Goal: Information Seeking & Learning: Learn about a topic

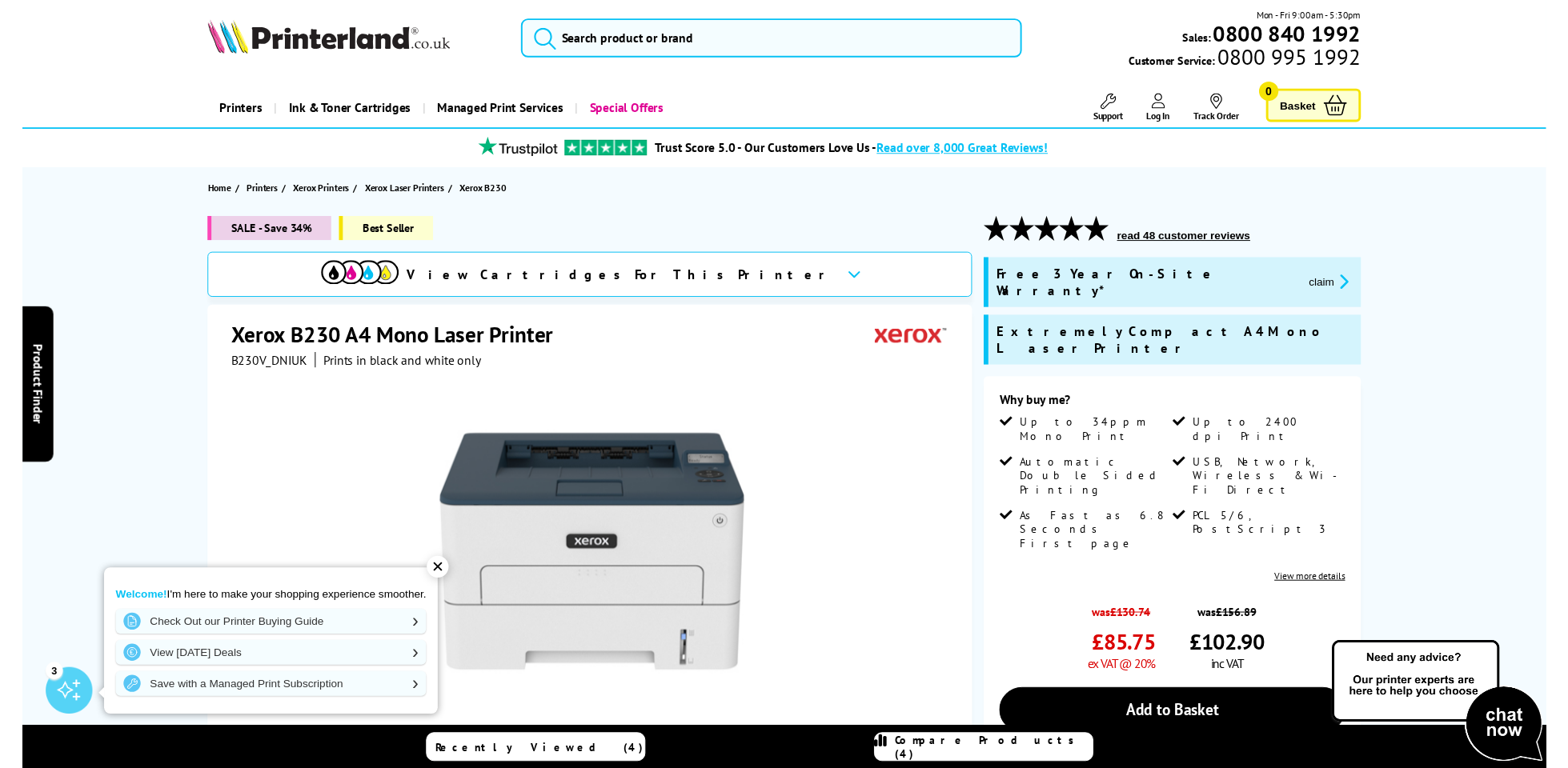
scroll to position [4, 1]
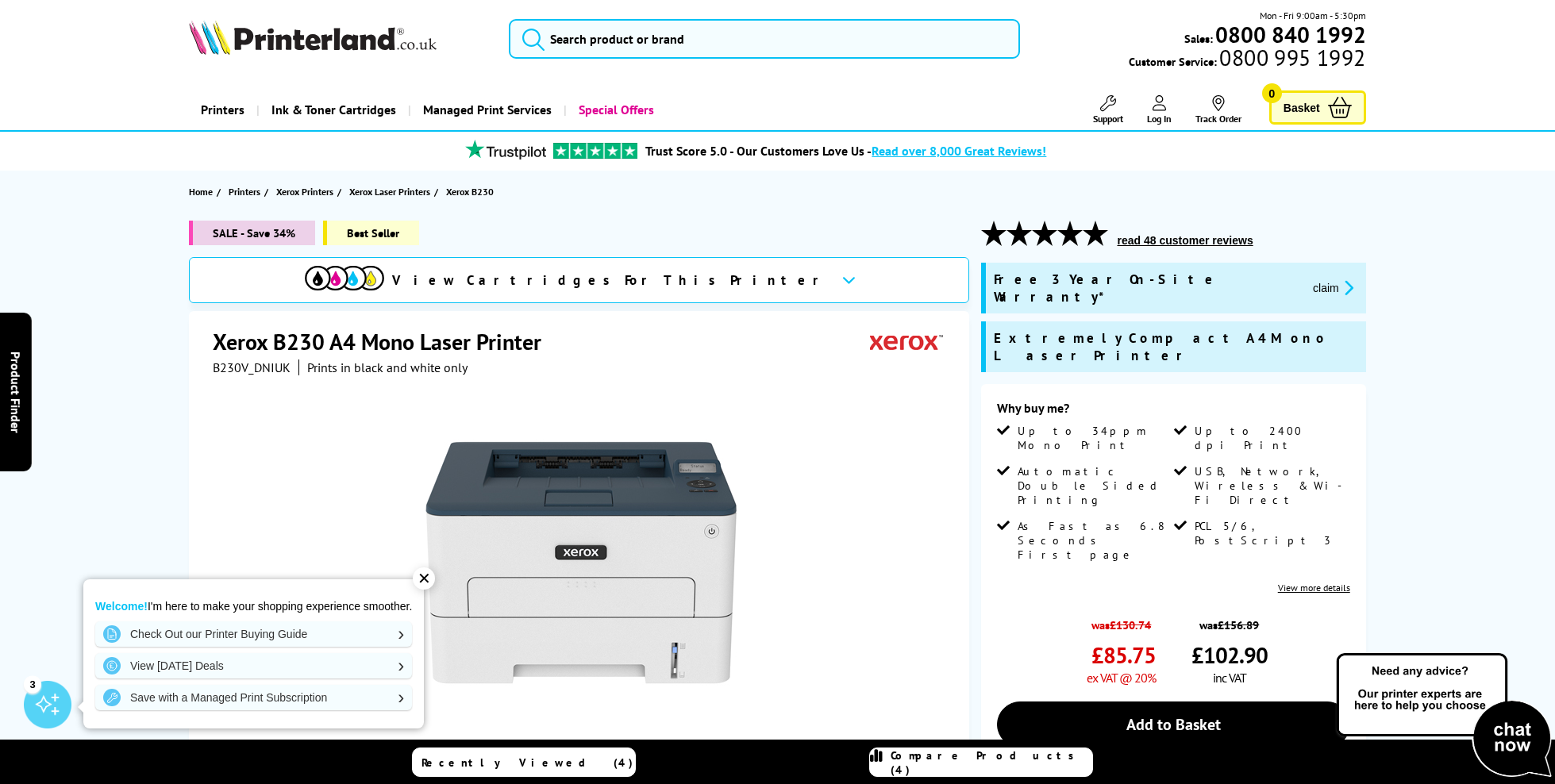
click at [1339, 279] on icon "promo-description" at bounding box center [1346, 287] width 14 height 16
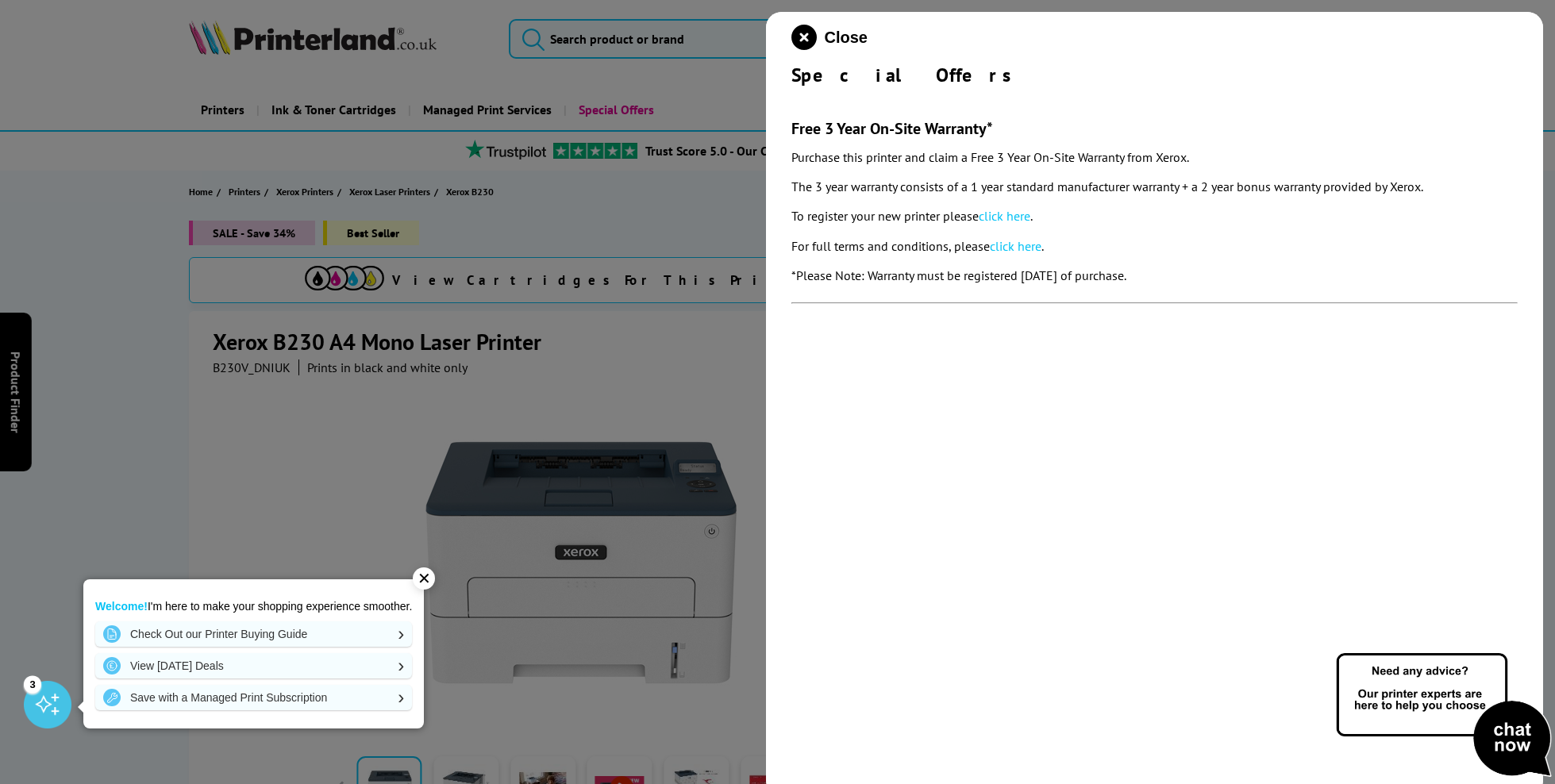
click at [1013, 216] on link "click here" at bounding box center [1004, 216] width 52 height 16
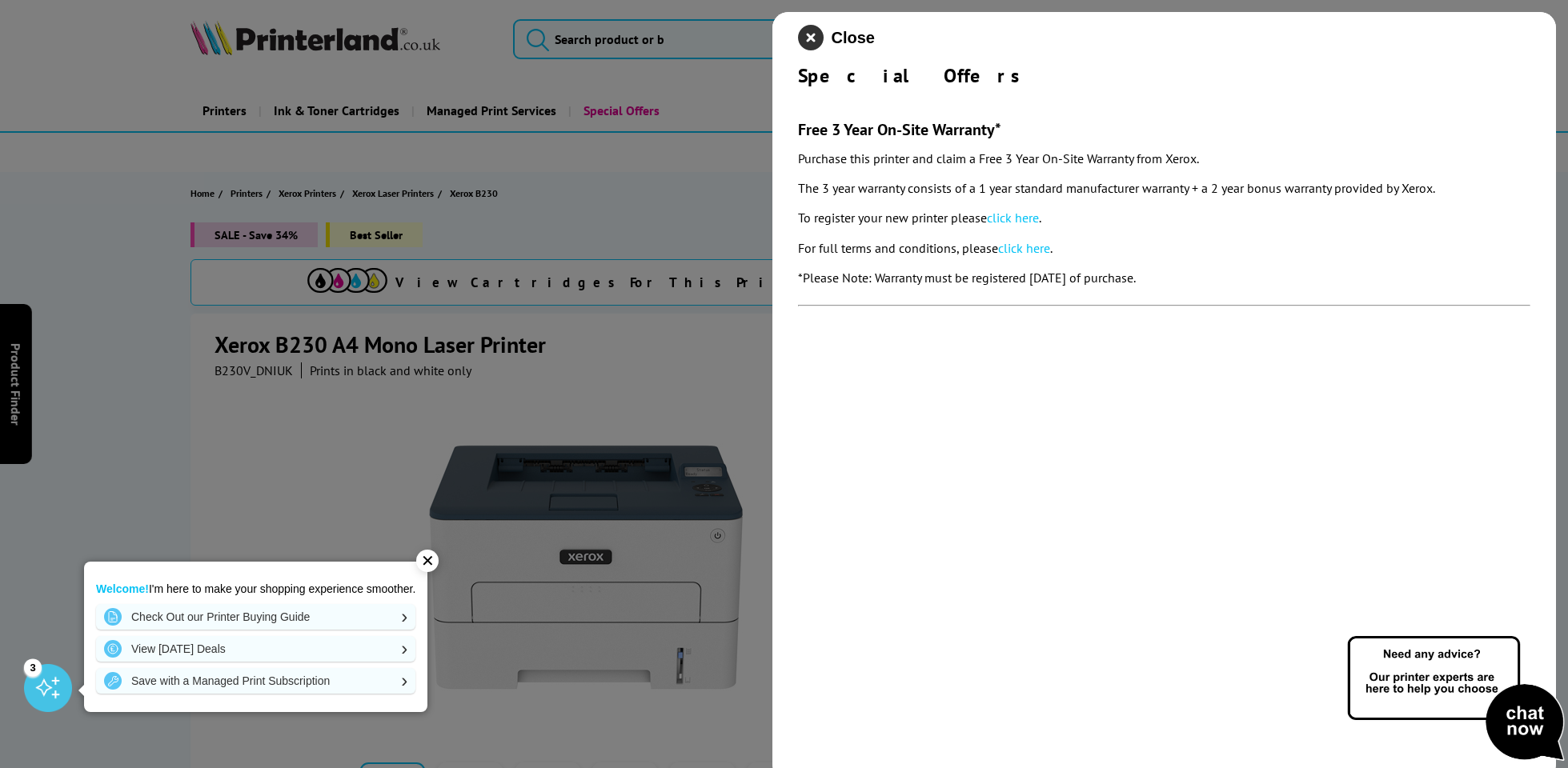
click at [808, 36] on icon "close modal" at bounding box center [811, 37] width 26 height 26
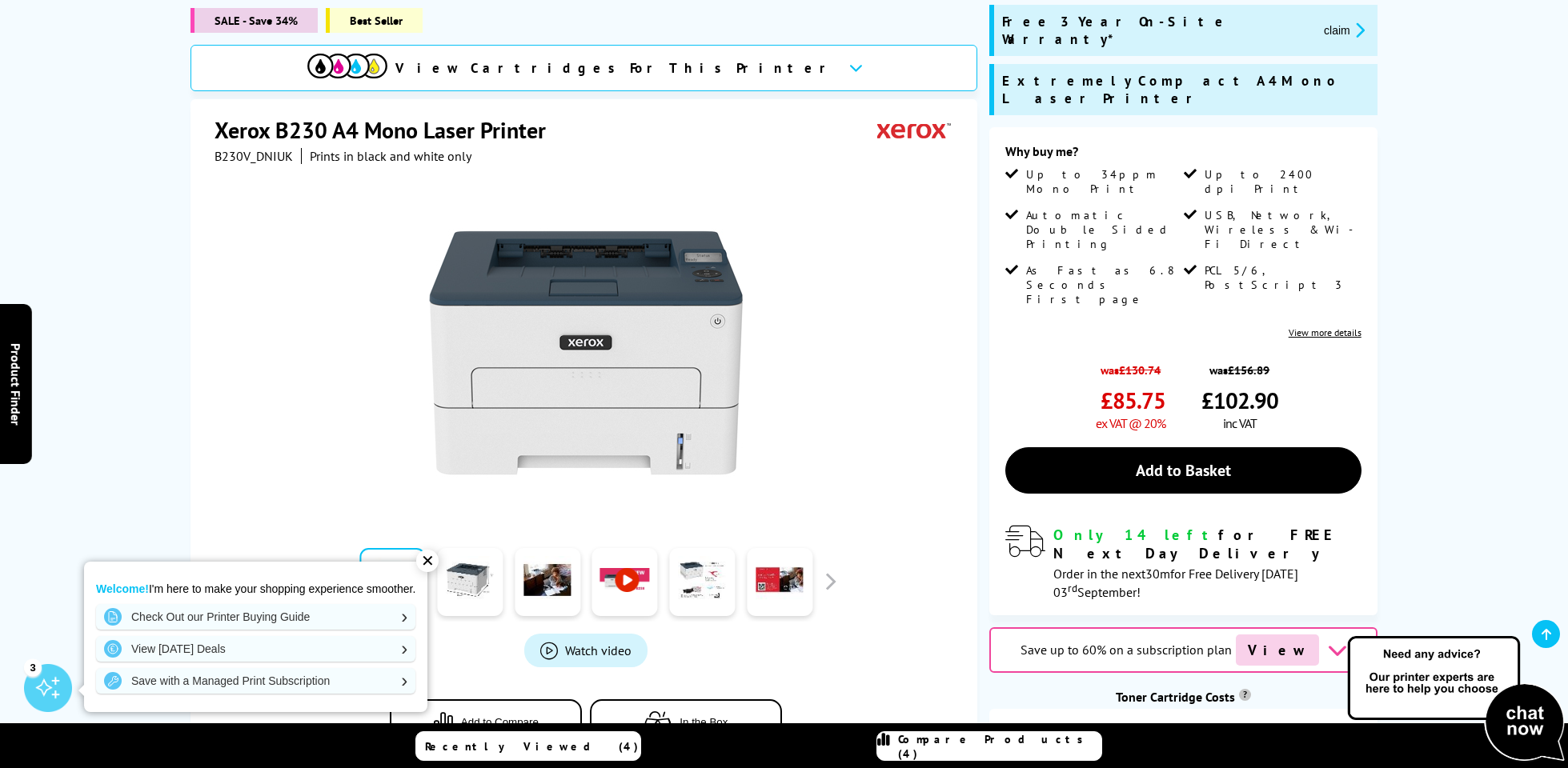
scroll to position [266, 0]
click at [435, 559] on div "✕" at bounding box center [427, 561] width 23 height 23
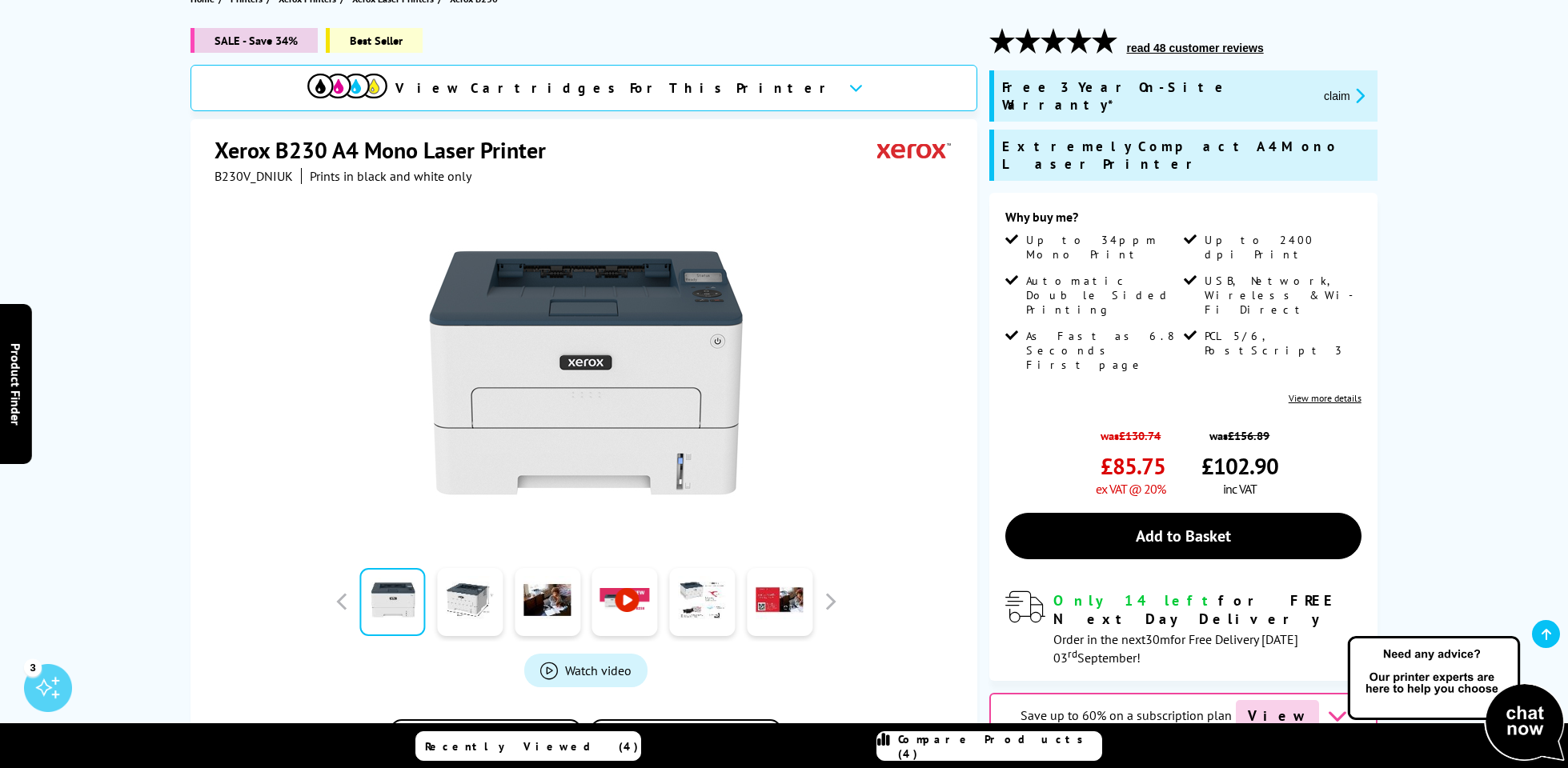
scroll to position [197, 0]
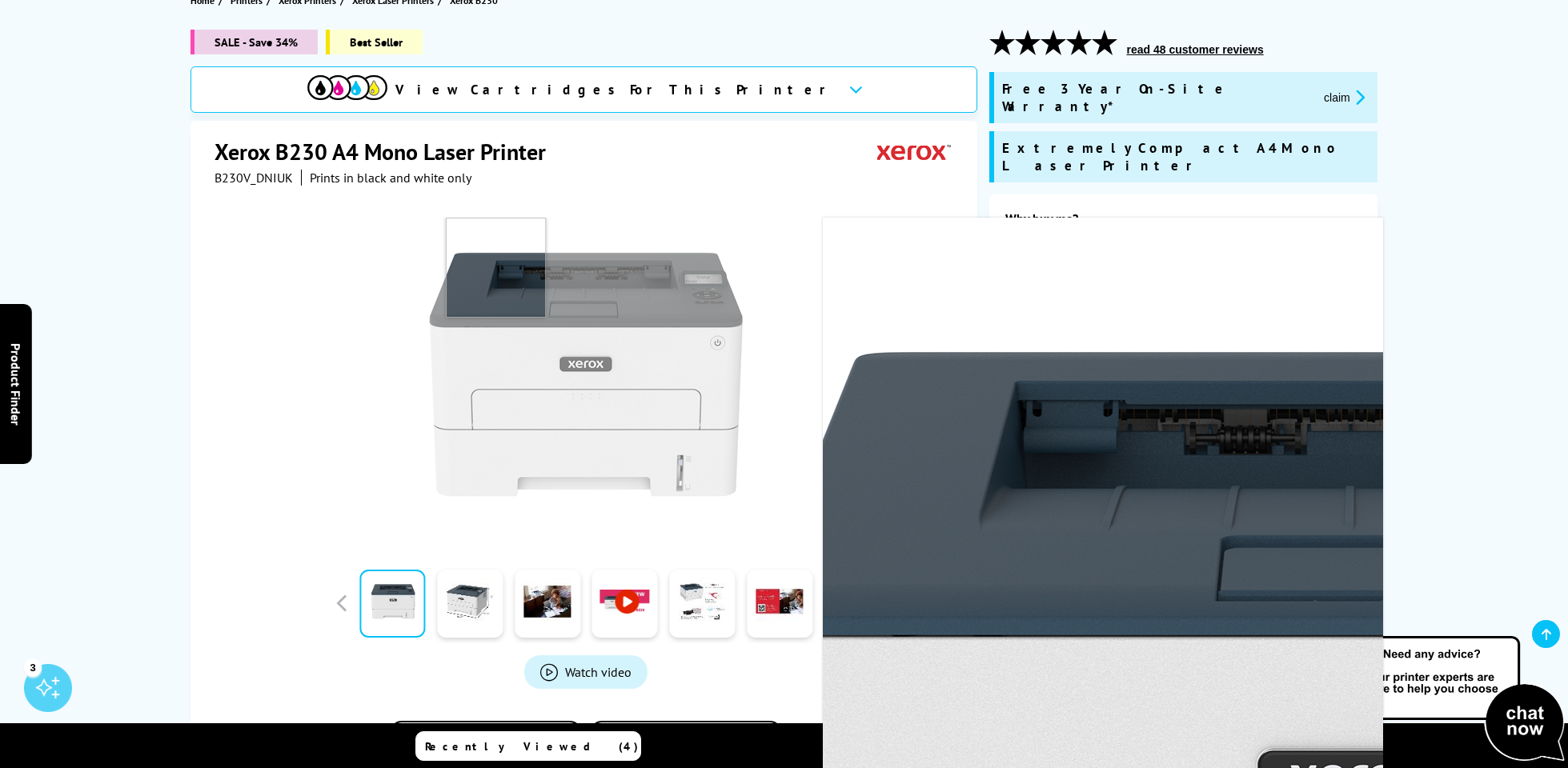
click at [497, 266] on img at bounding box center [586, 374] width 313 height 313
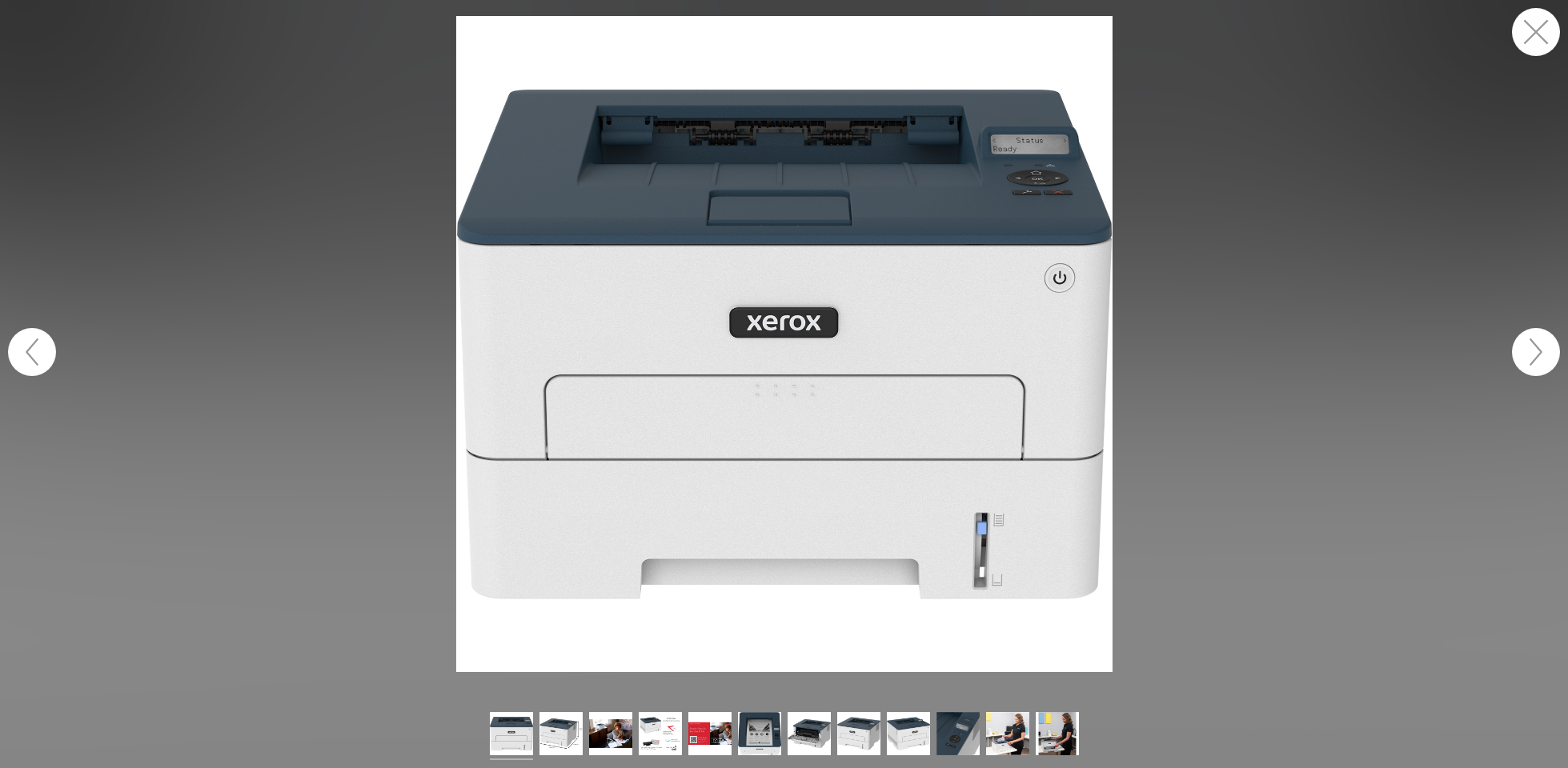
click at [42, 352] on button "button" at bounding box center [32, 352] width 48 height 48
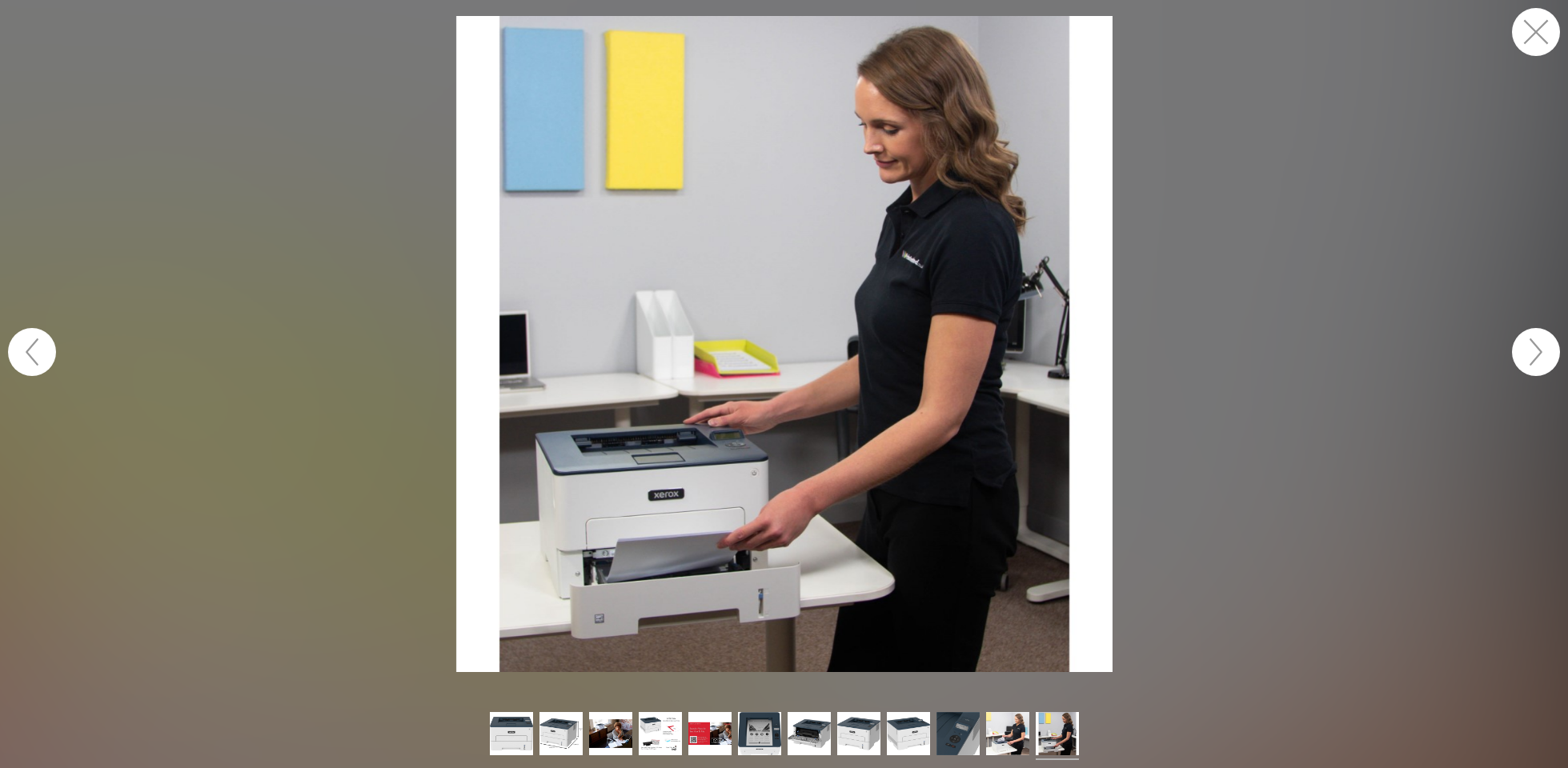
click at [1539, 30] on button "button" at bounding box center [1536, 32] width 48 height 48
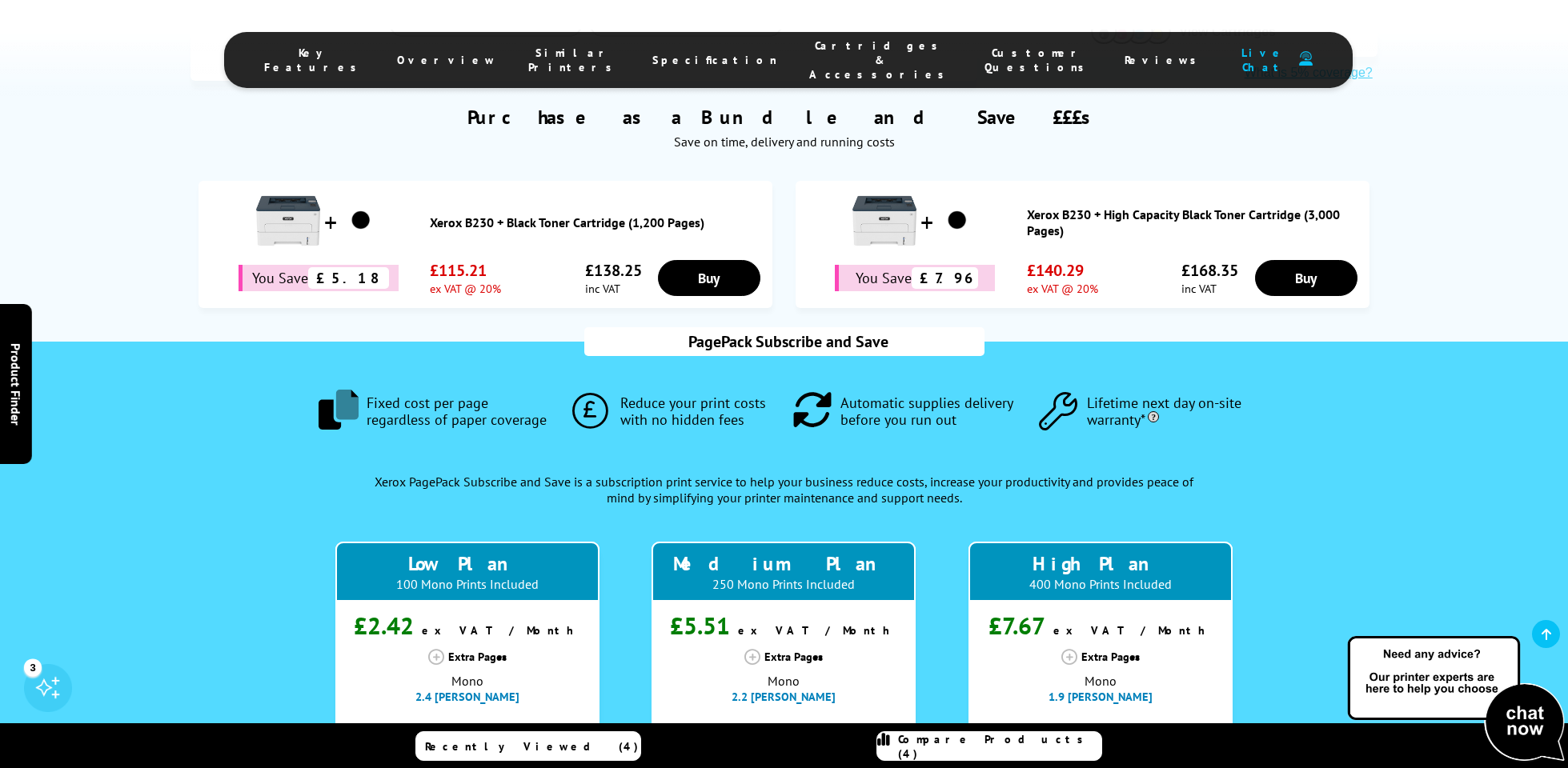
scroll to position [1027, 0]
click at [985, 55] on span "Customer Questions" at bounding box center [1039, 60] width 108 height 29
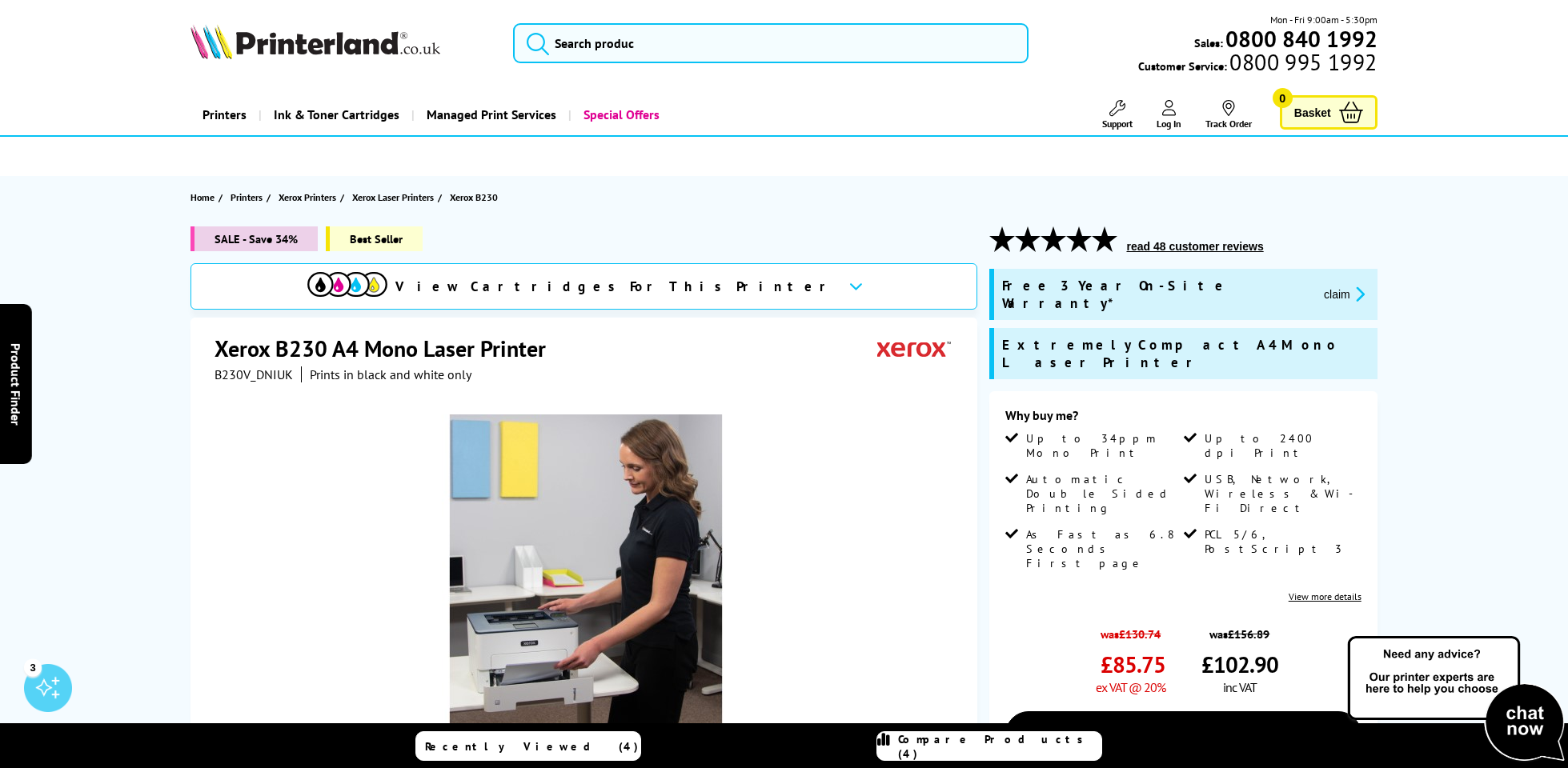
scroll to position [0, 0]
